Goal: Task Accomplishment & Management: Manage account settings

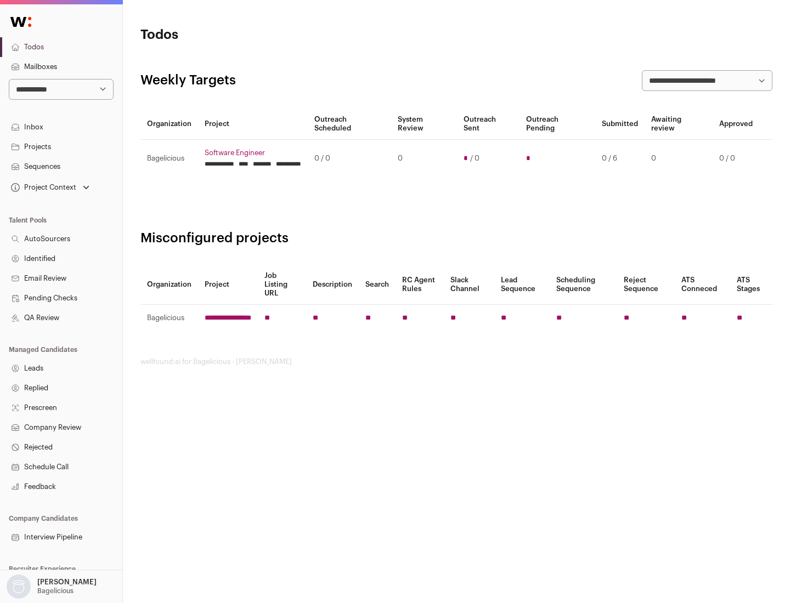
click at [61, 146] on link "Projects" at bounding box center [61, 147] width 122 height 20
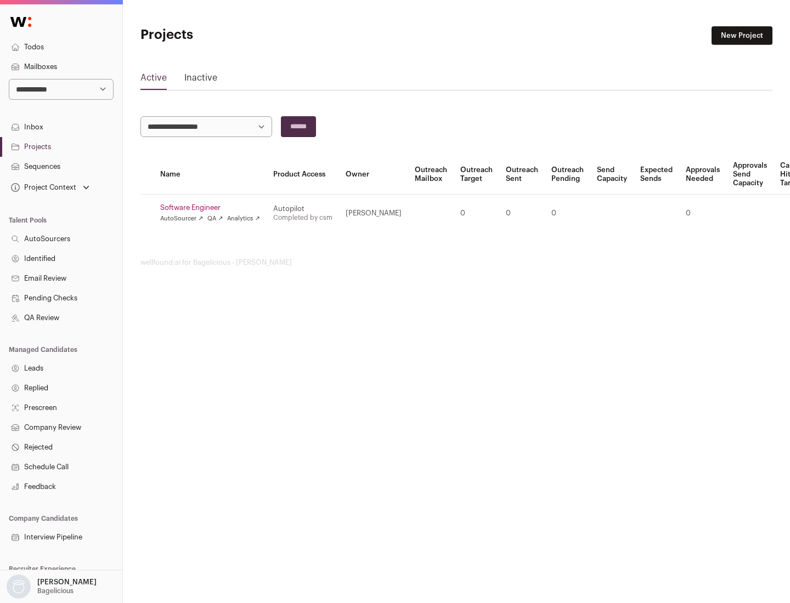
click at [213, 208] on link "Software Engineer" at bounding box center [210, 208] width 100 height 9
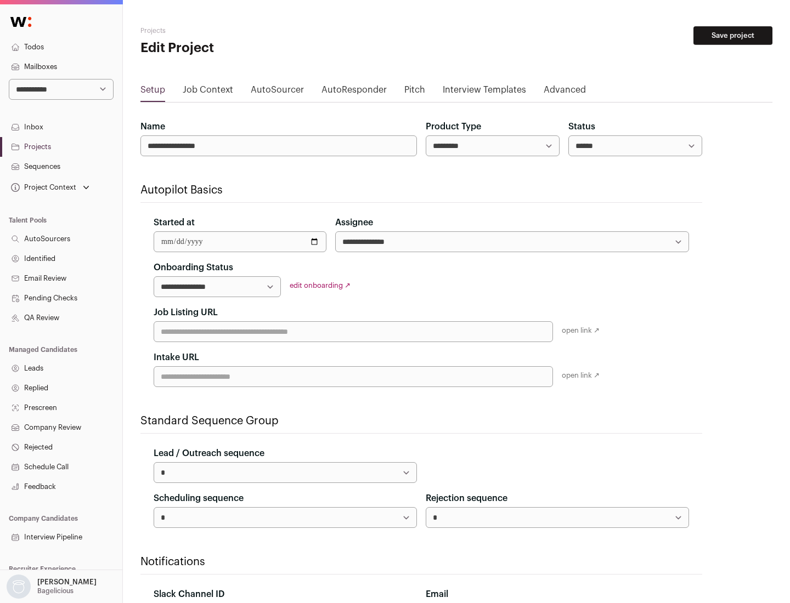
click at [733, 36] on button "Save project" at bounding box center [732, 35] width 79 height 19
